Goal: Task Accomplishment & Management: Use online tool/utility

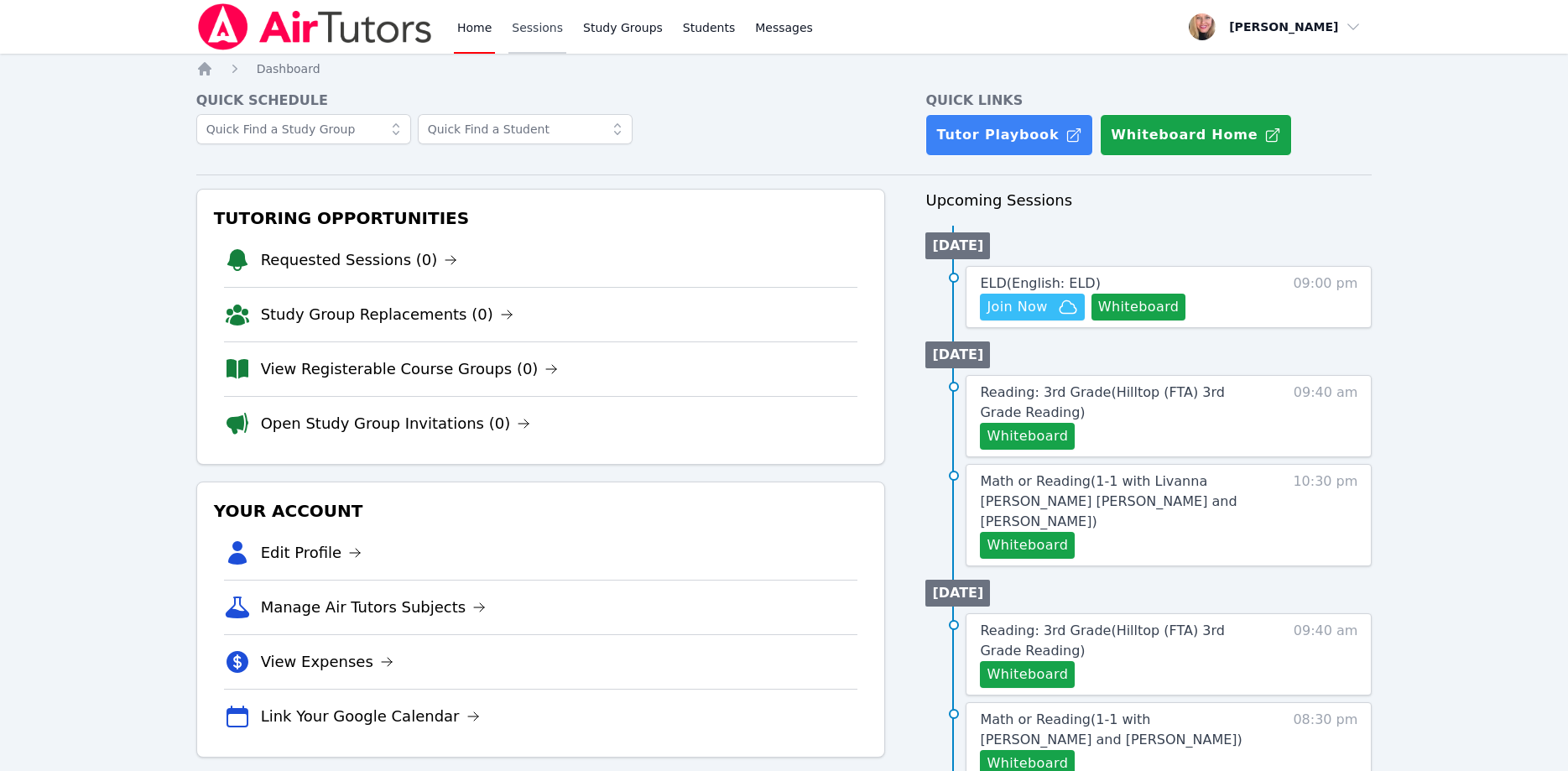
click at [542, 32] on link "Sessions" at bounding box center [537, 27] width 58 height 54
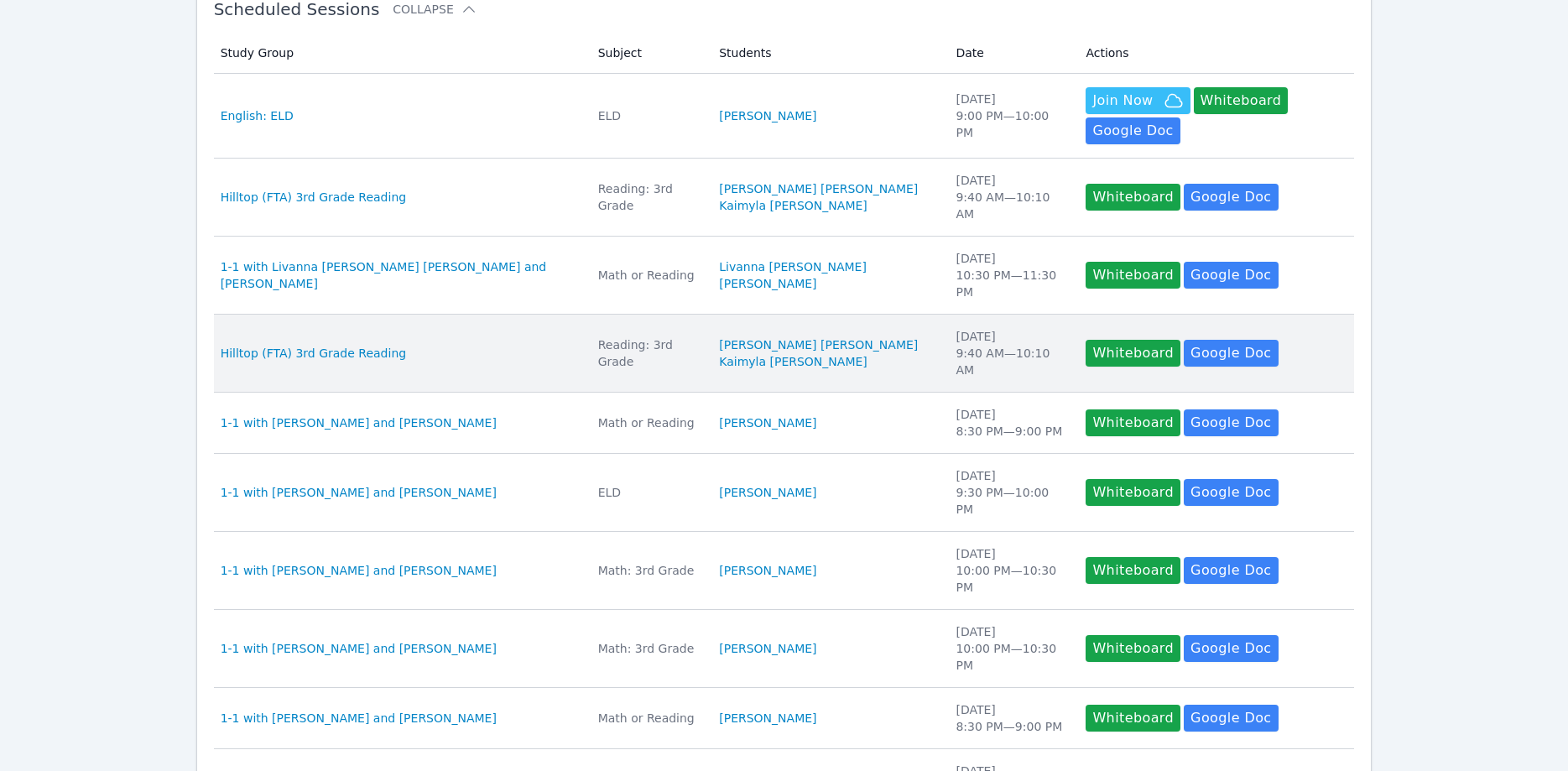
scroll to position [343, 0]
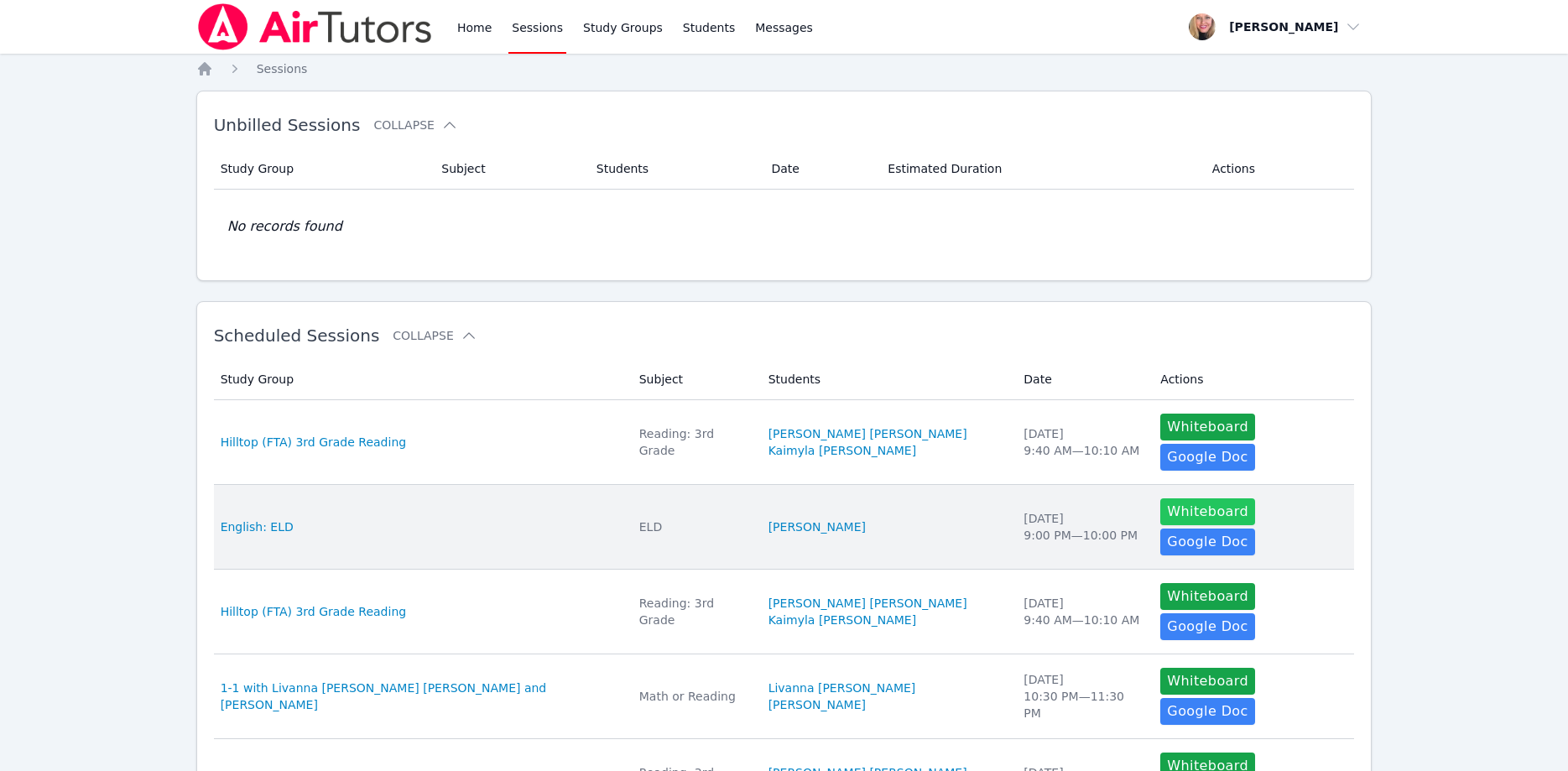
click at [1160, 498] on button "Whiteboard" at bounding box center [1207, 512] width 94 height 27
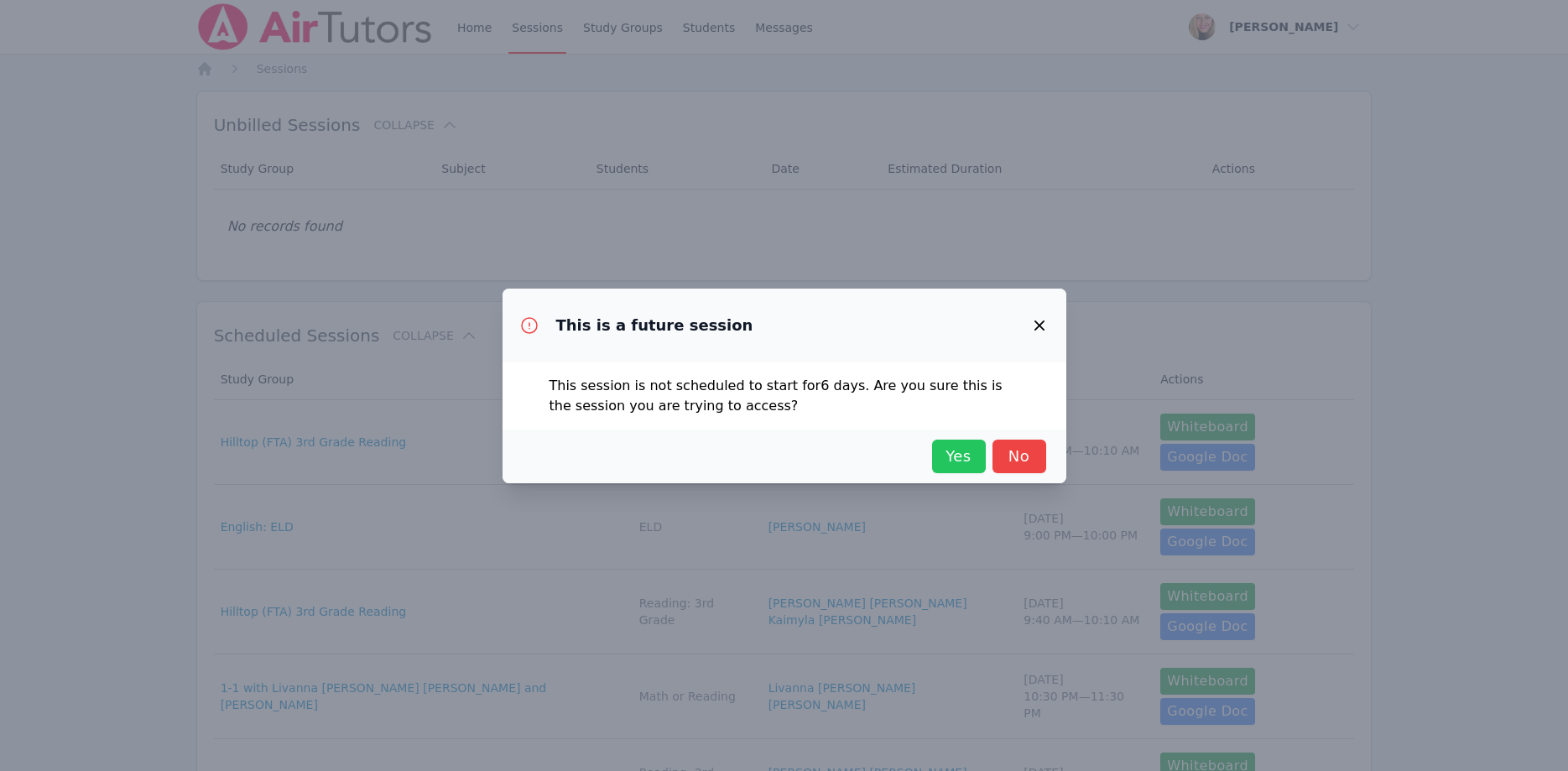
click at [953, 454] on span "Yes" at bounding box center [958, 456] width 37 height 23
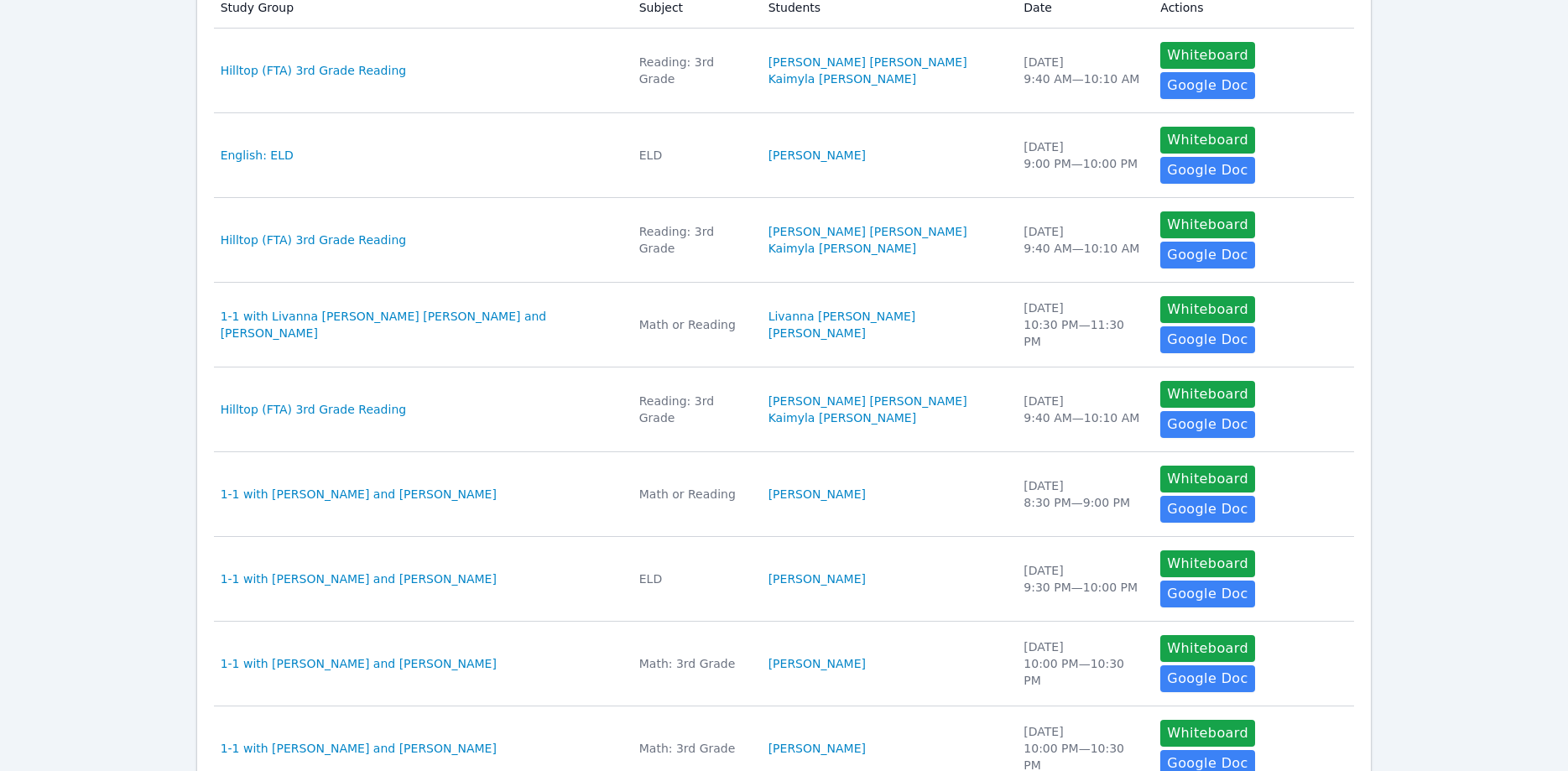
scroll to position [256, 0]
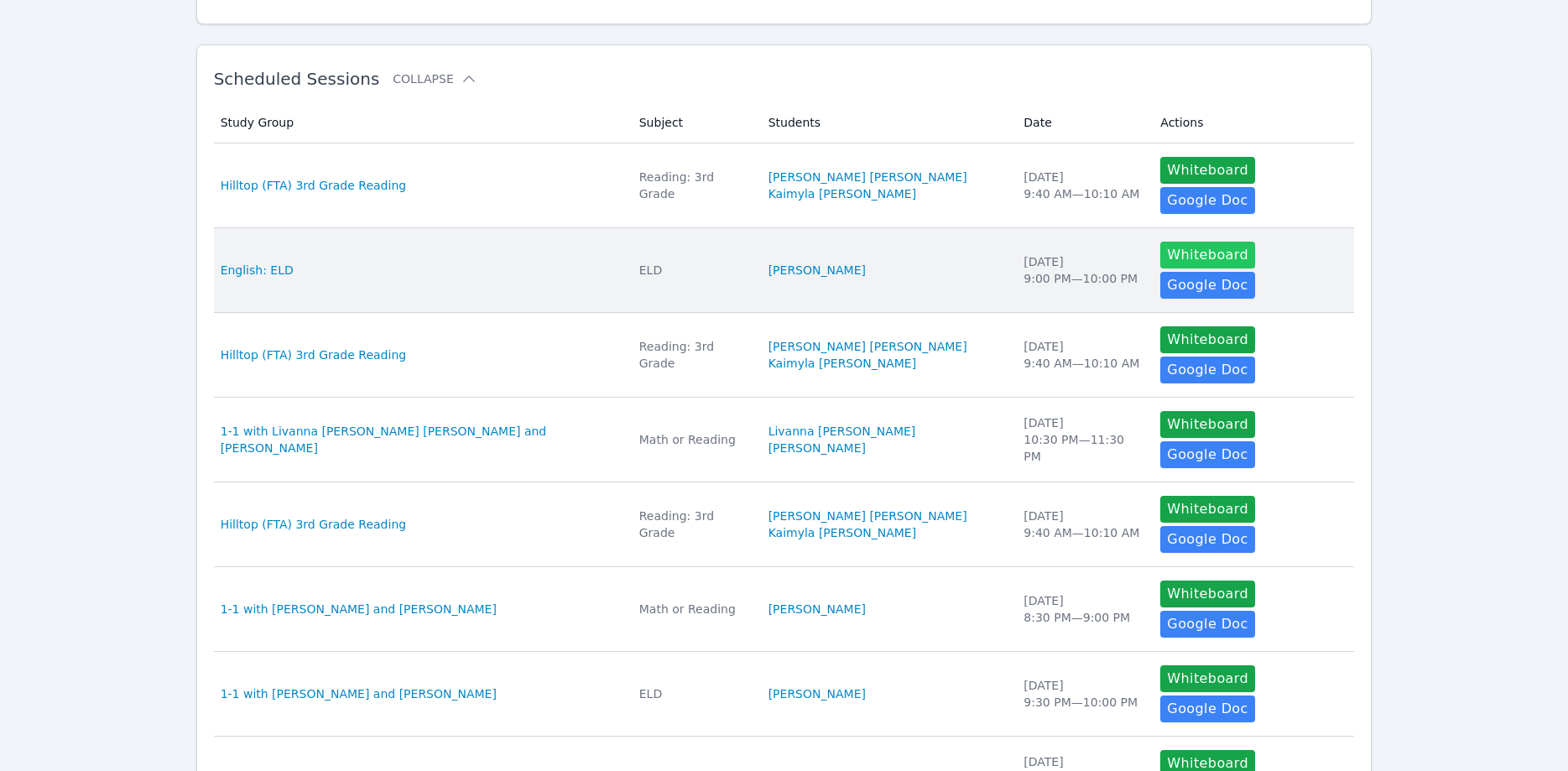
click at [1160, 243] on button "Whiteboard" at bounding box center [1207, 256] width 94 height 27
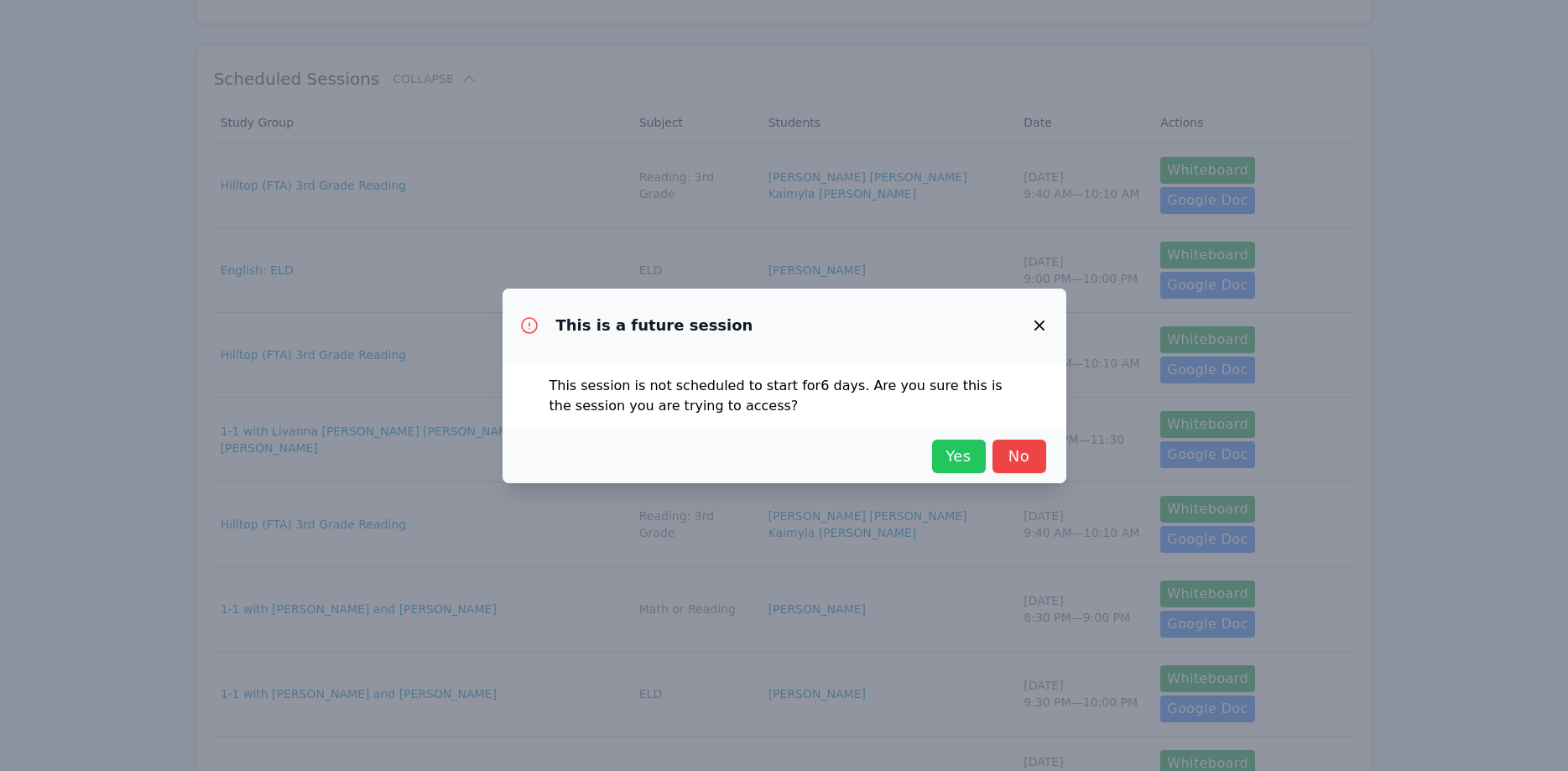
click at [978, 449] on button "Yes" at bounding box center [959, 456] width 54 height 33
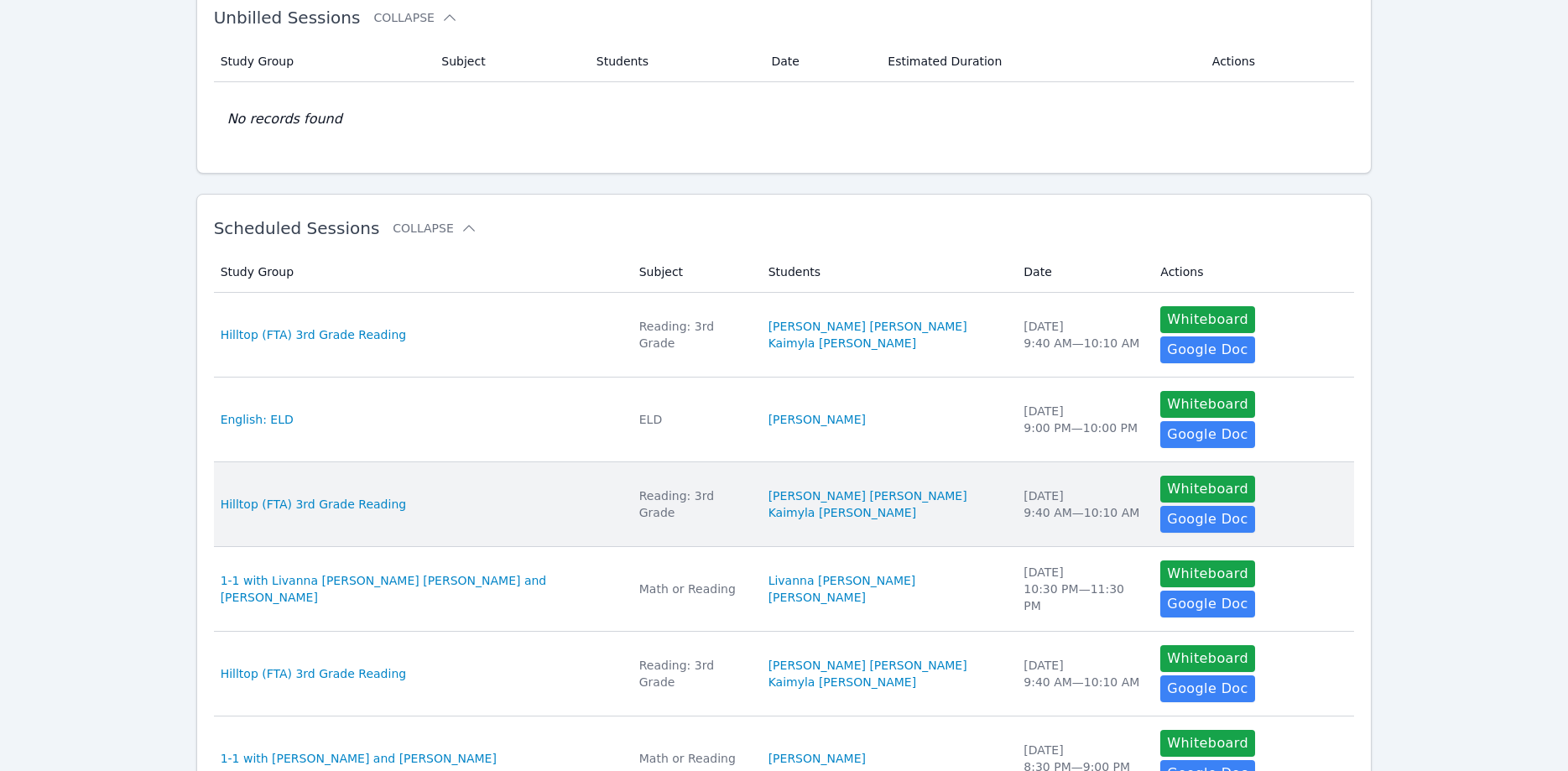
scroll to position [0, 0]
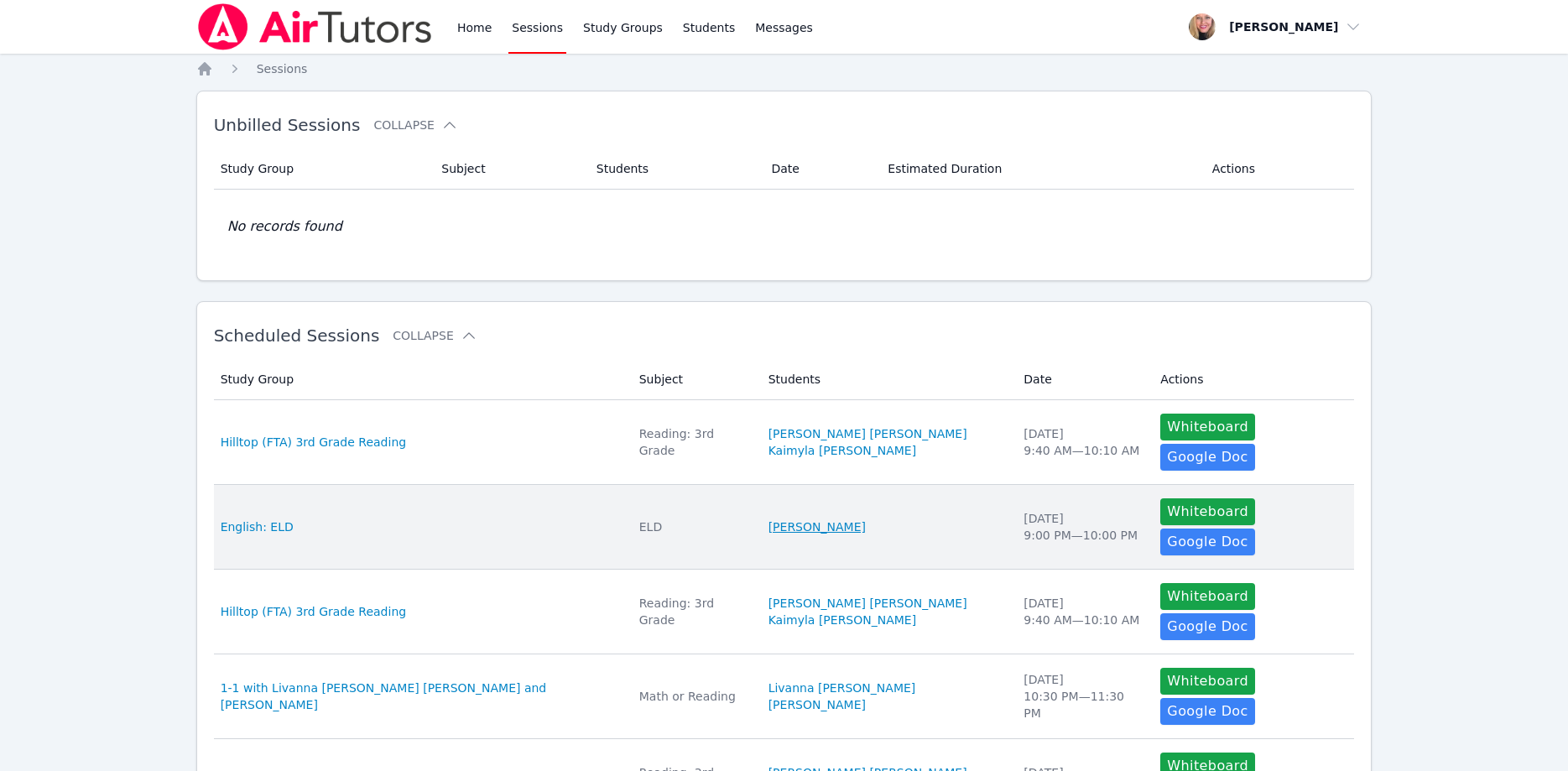
click at [781, 518] on link "Yoel Acosta" at bounding box center [817, 526] width 97 height 17
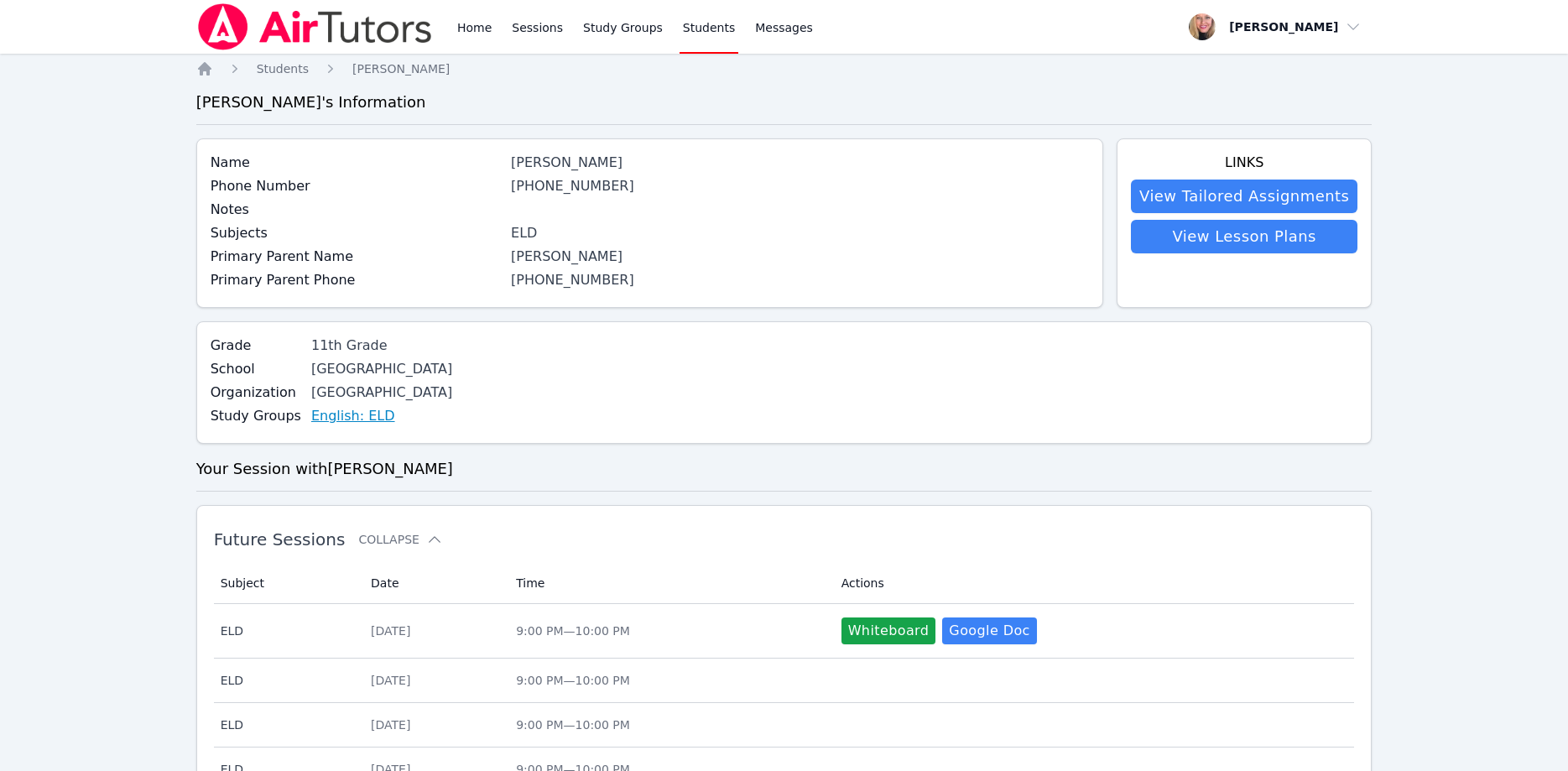
click at [359, 416] on link "English: ELD" at bounding box center [353, 416] width 84 height 20
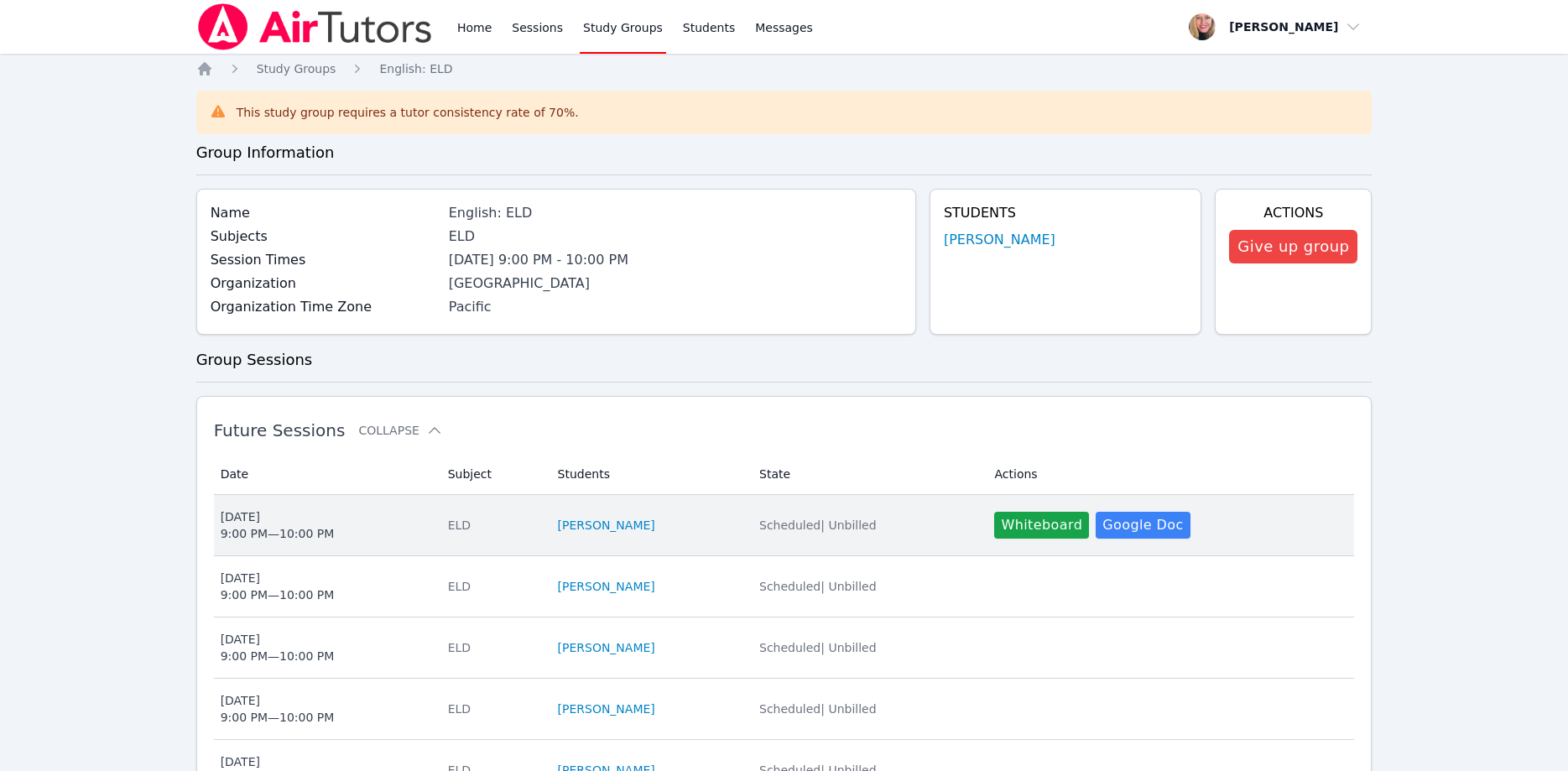
click at [259, 532] on div "Tue Oct 14 9:00 PM — 10:00 PM" at bounding box center [277, 524] width 114 height 33
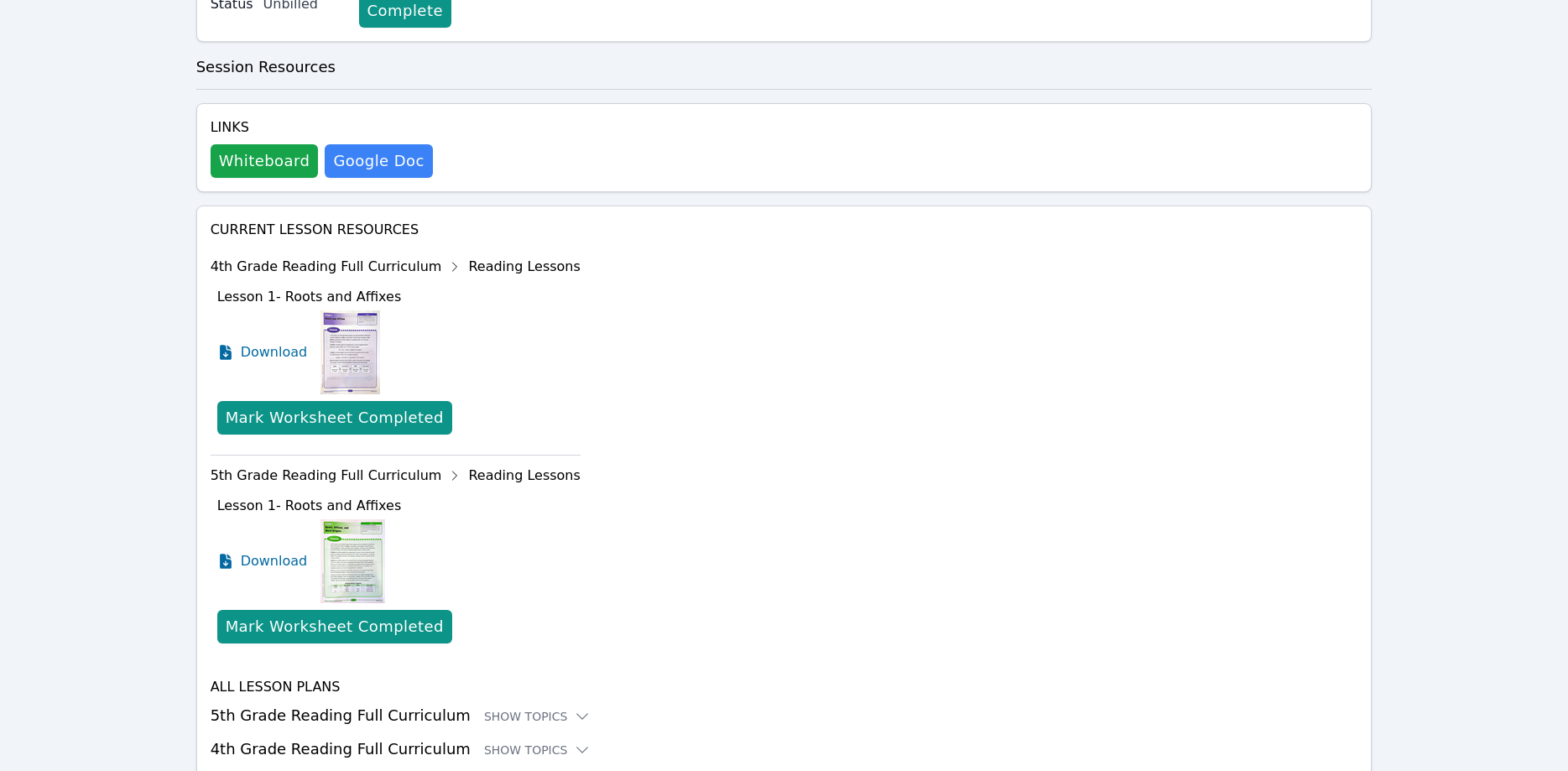
scroll to position [484, 0]
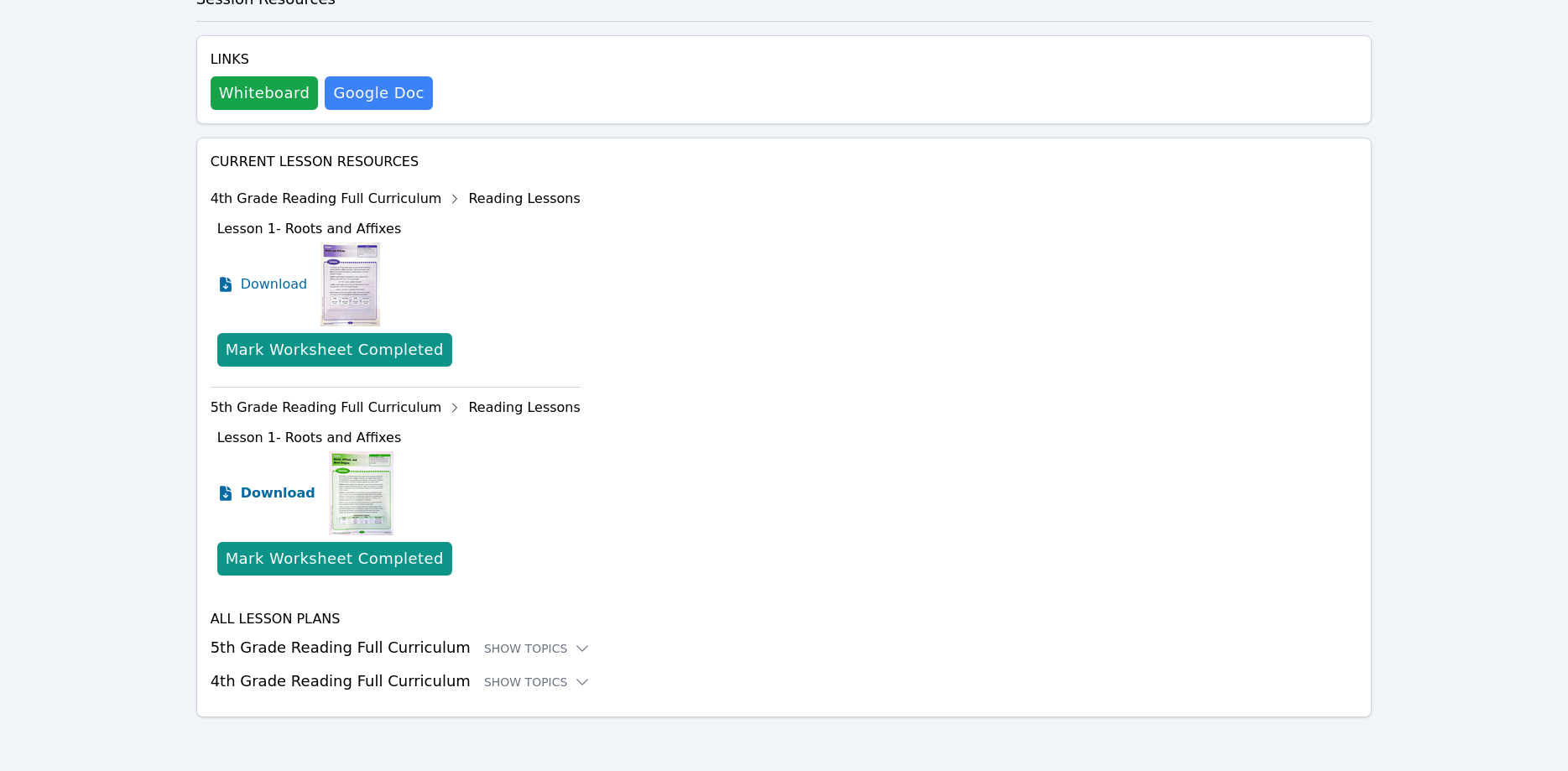
click at [279, 497] on span "Download" at bounding box center [278, 493] width 75 height 20
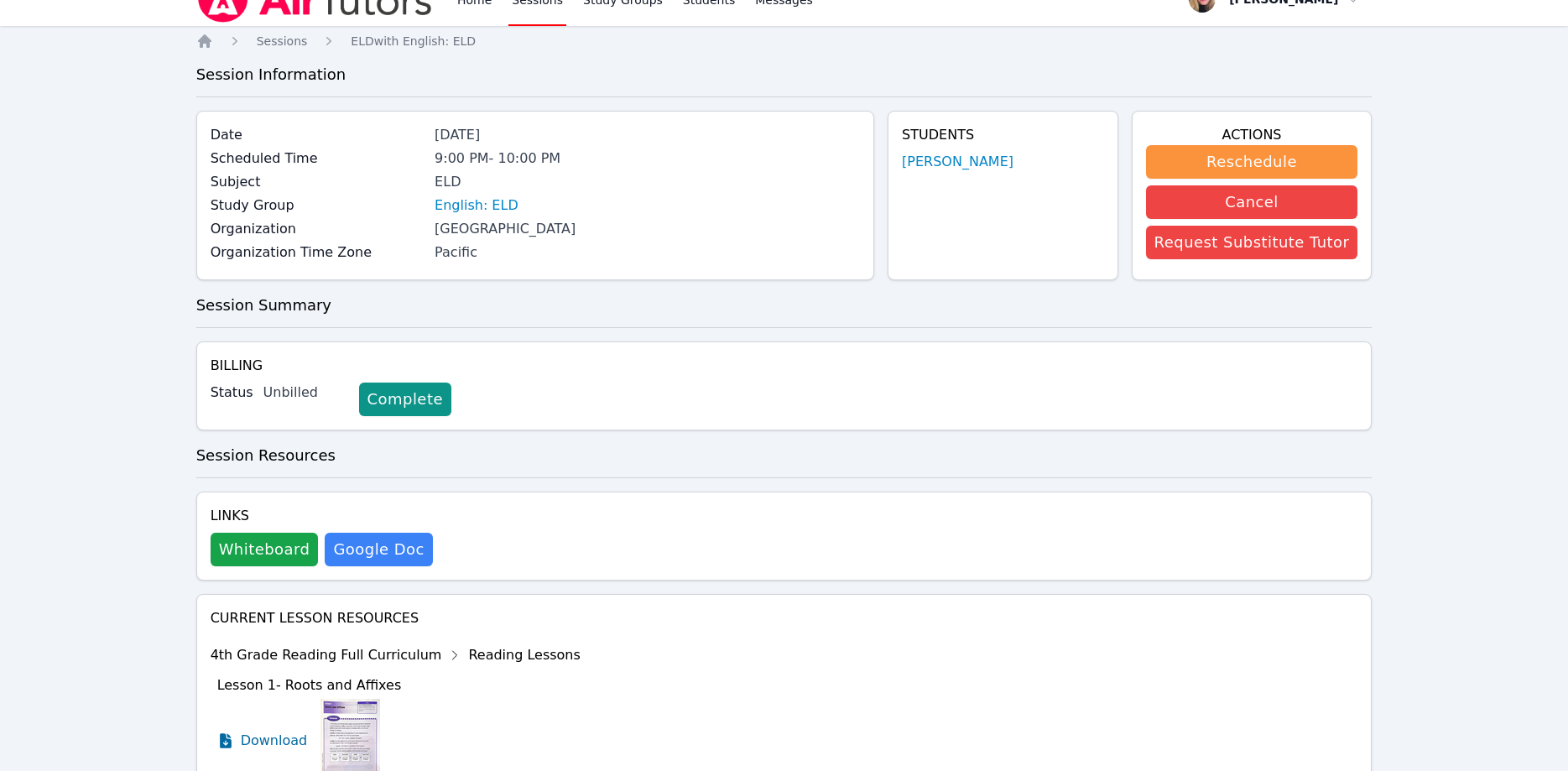
scroll to position [0, 0]
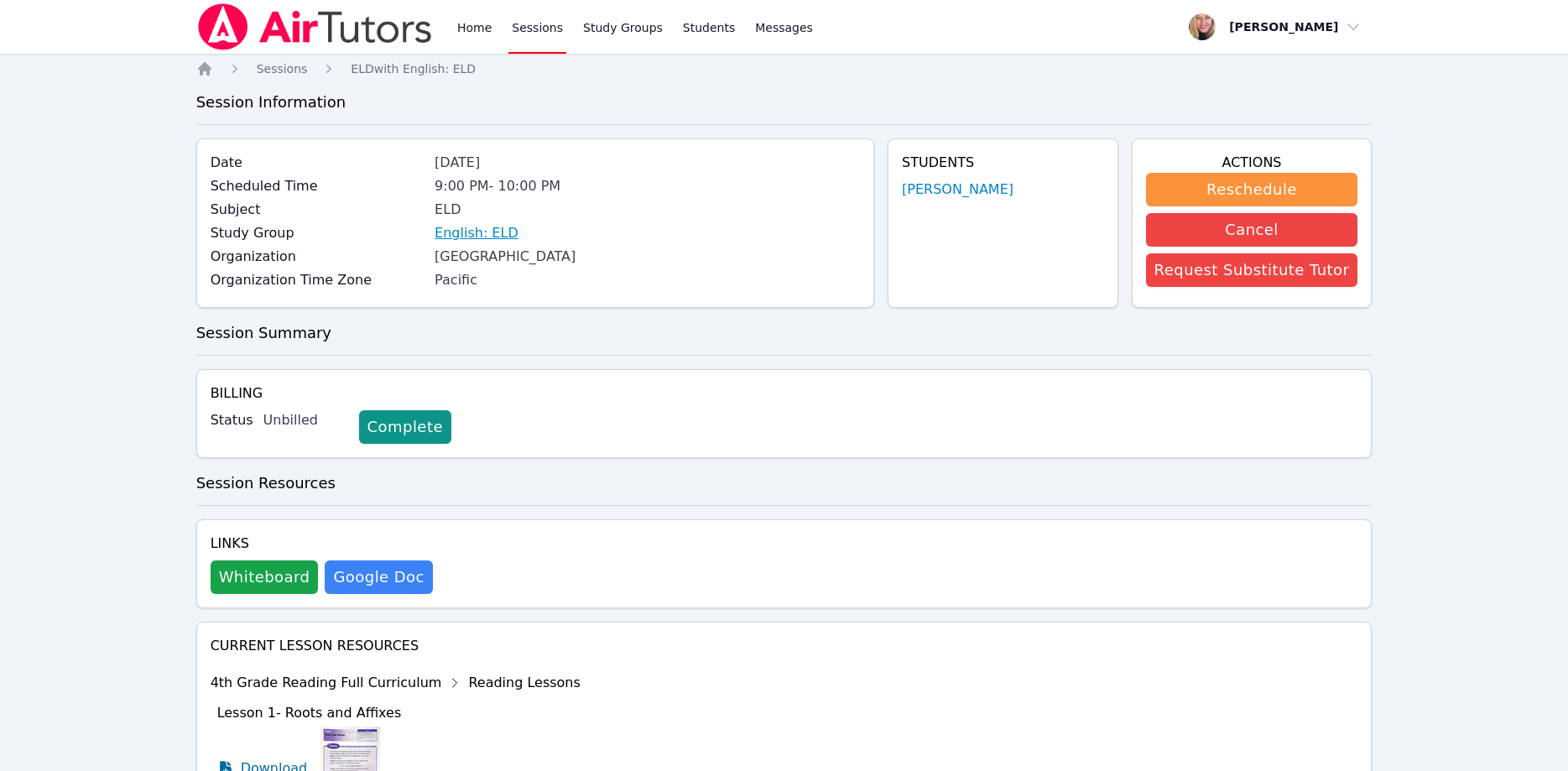
click at [498, 232] on link "English: ELD" at bounding box center [476, 233] width 84 height 20
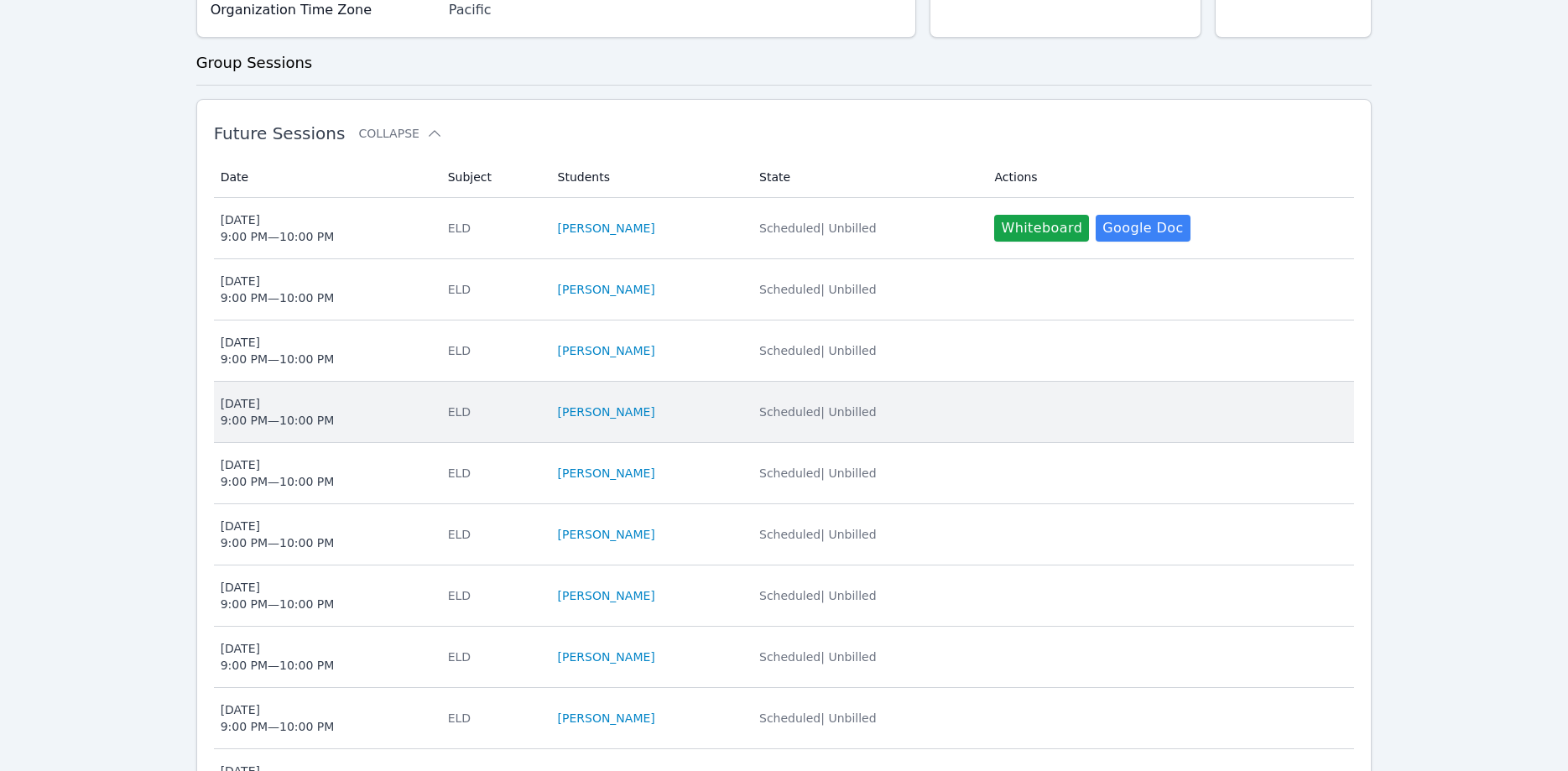
scroll to position [343, 0]
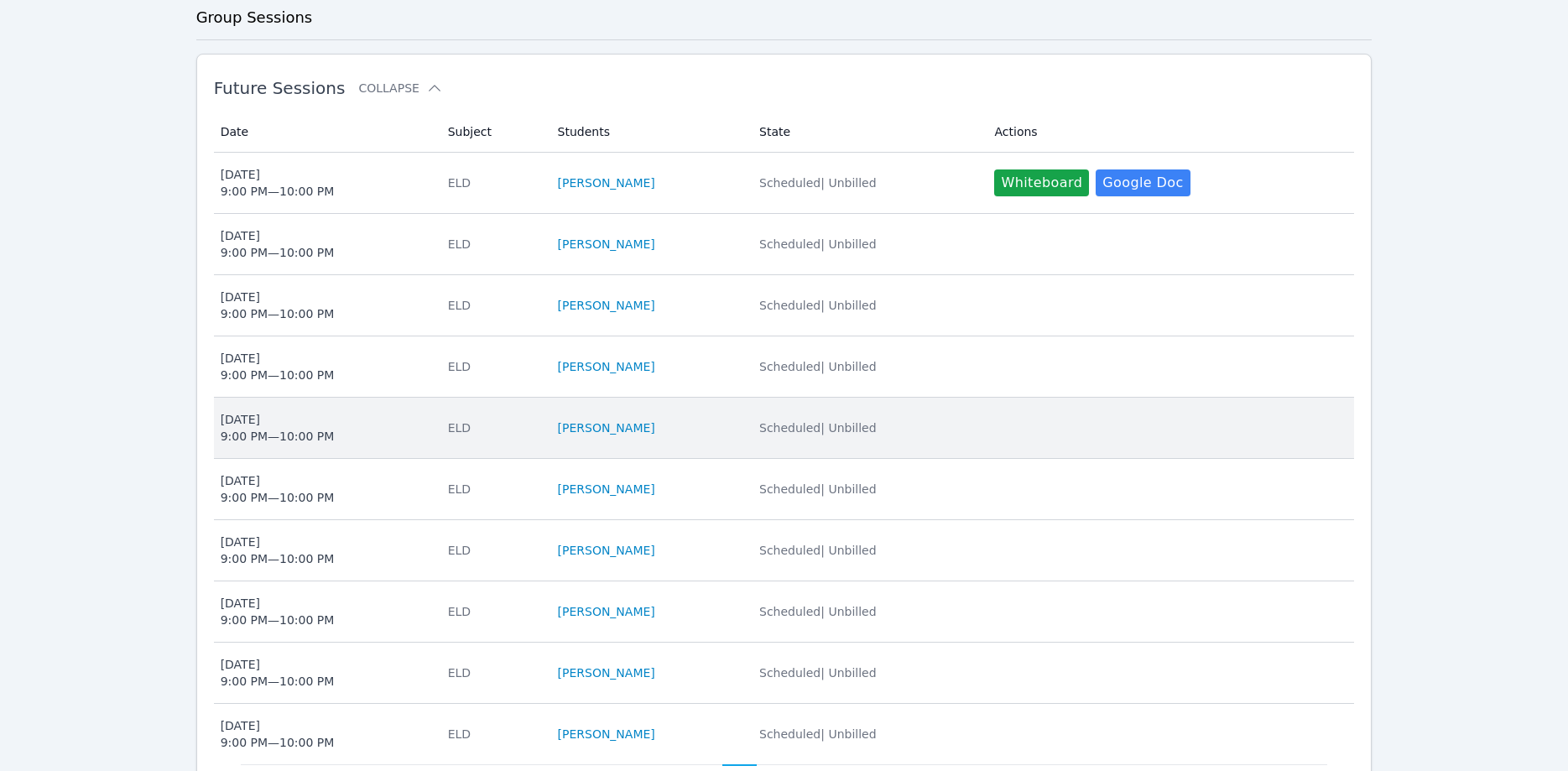
click at [325, 430] on span "Tue Nov 18 9:00 PM — 10:00 PM" at bounding box center [324, 427] width 207 height 33
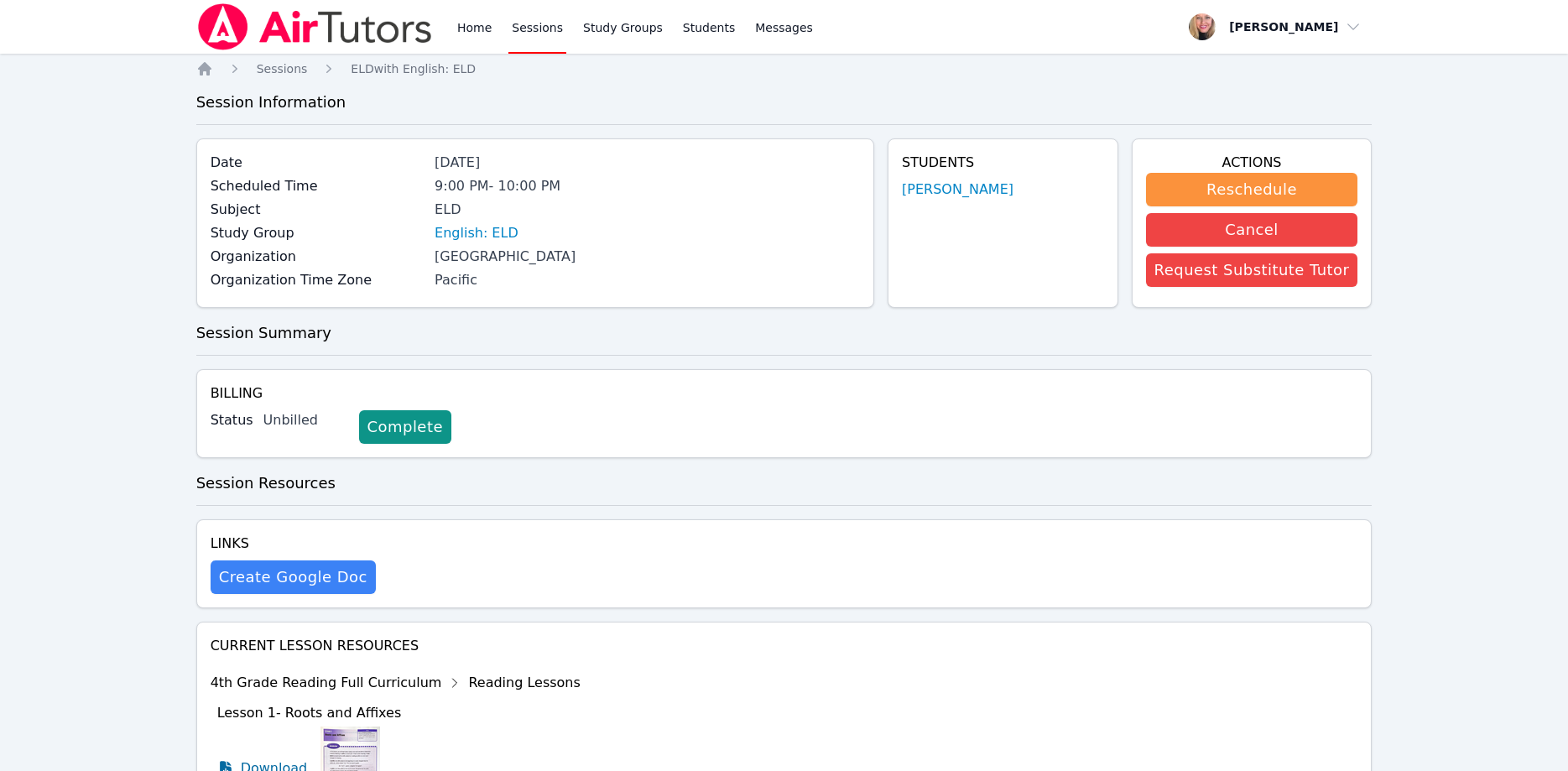
click at [370, 31] on img at bounding box center [315, 27] width 237 height 47
